Goal: Check status

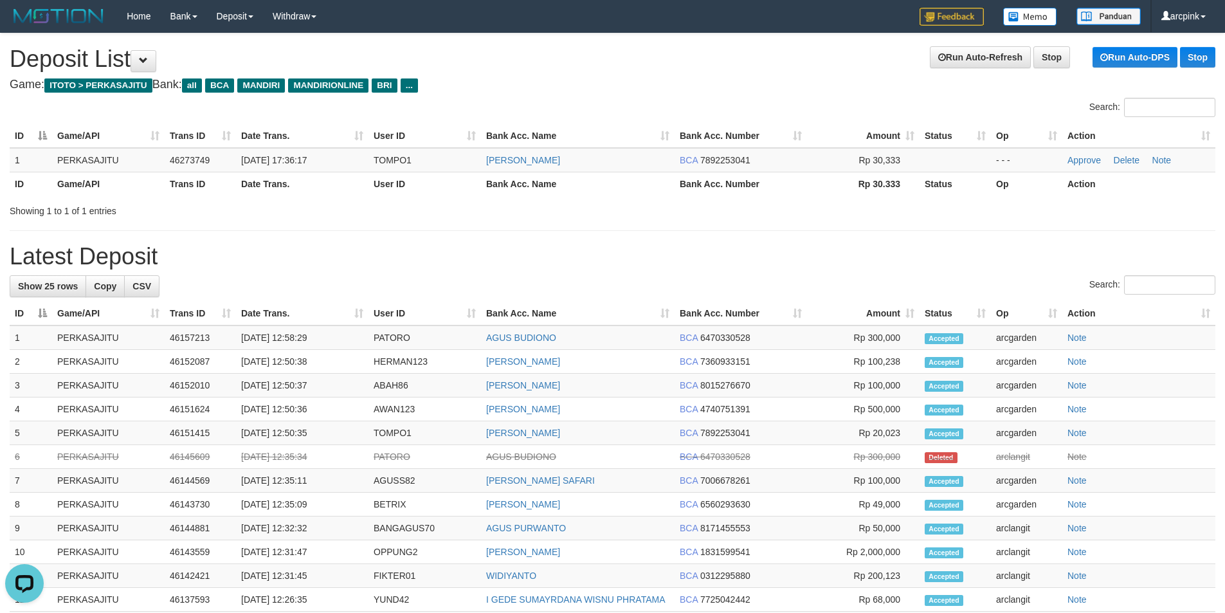
click at [814, 66] on h1 "Run Auto-Refresh Stop Run Auto-DPS Stop Deposit List" at bounding box center [613, 59] width 1206 height 26
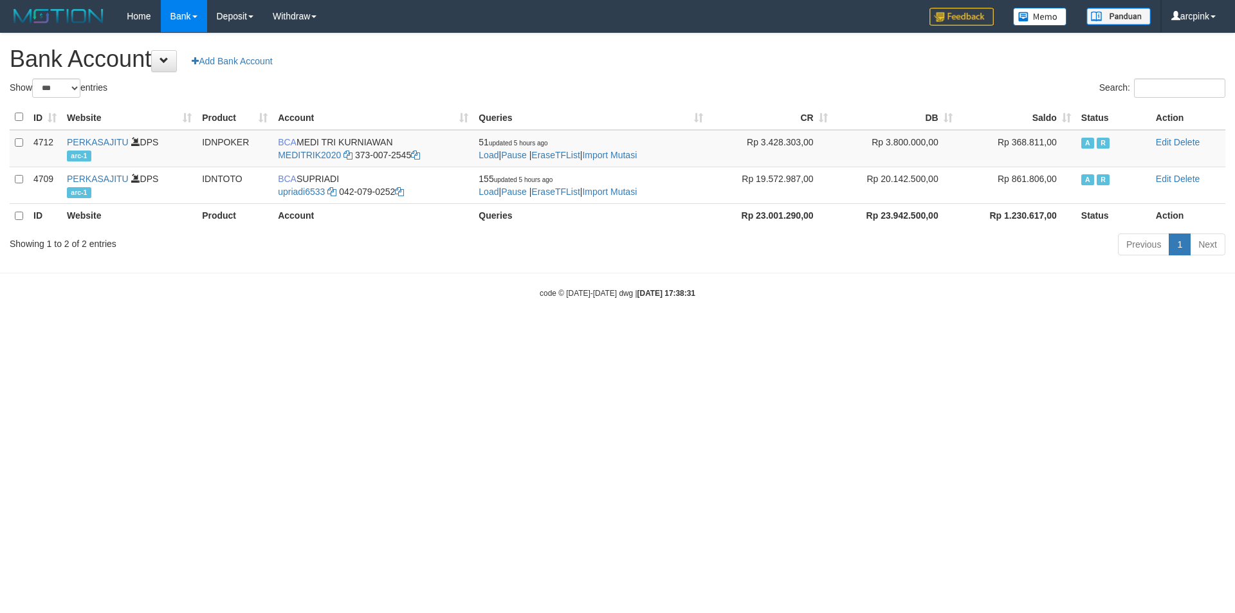
select select "***"
